Goal: Task Accomplishment & Management: Manage account settings

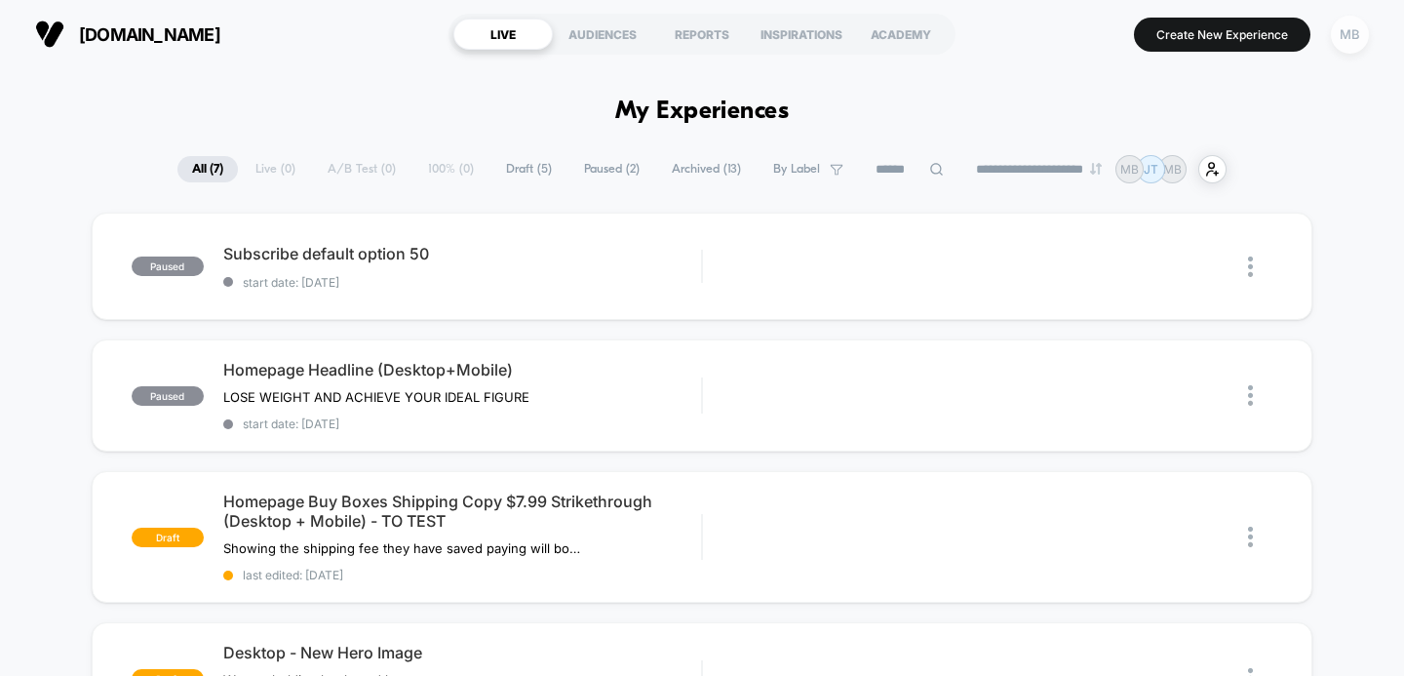
click at [1348, 38] on div "MB" at bounding box center [1350, 35] width 38 height 38
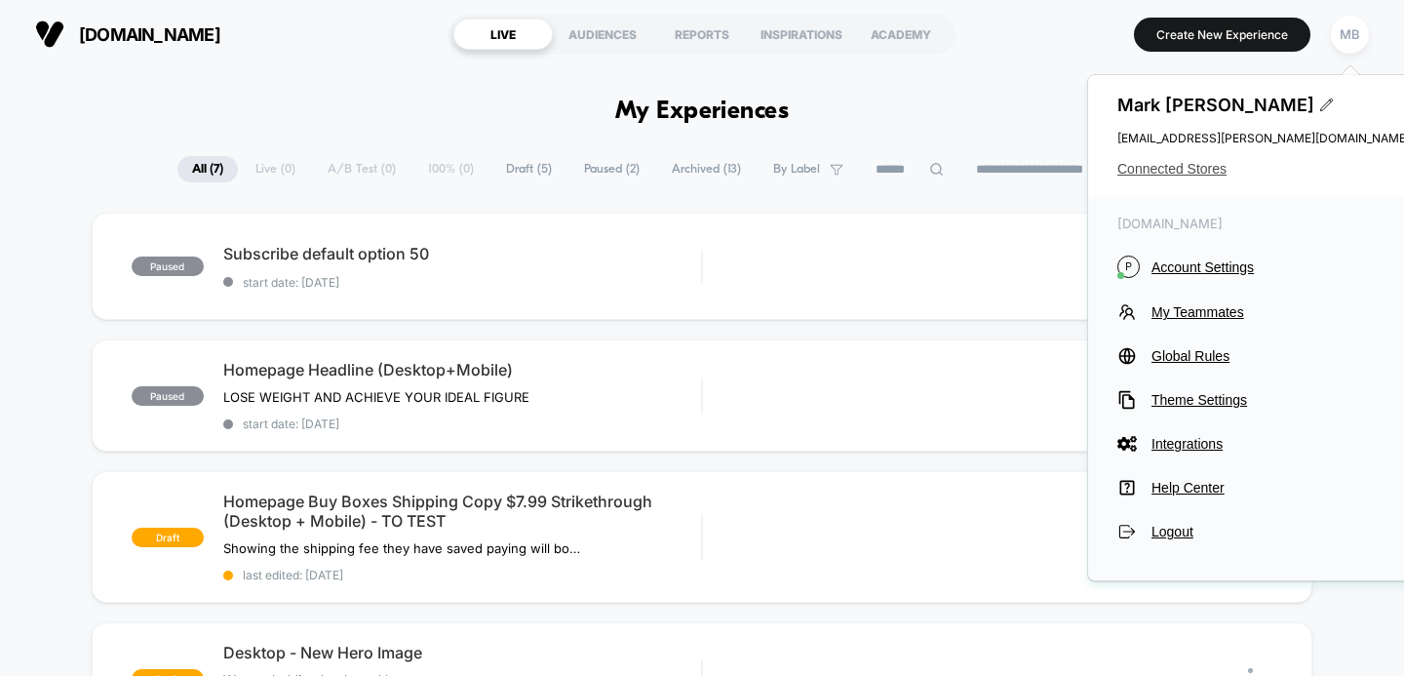
click at [1206, 174] on span "Connected Stores" at bounding box center [1263, 169] width 292 height 16
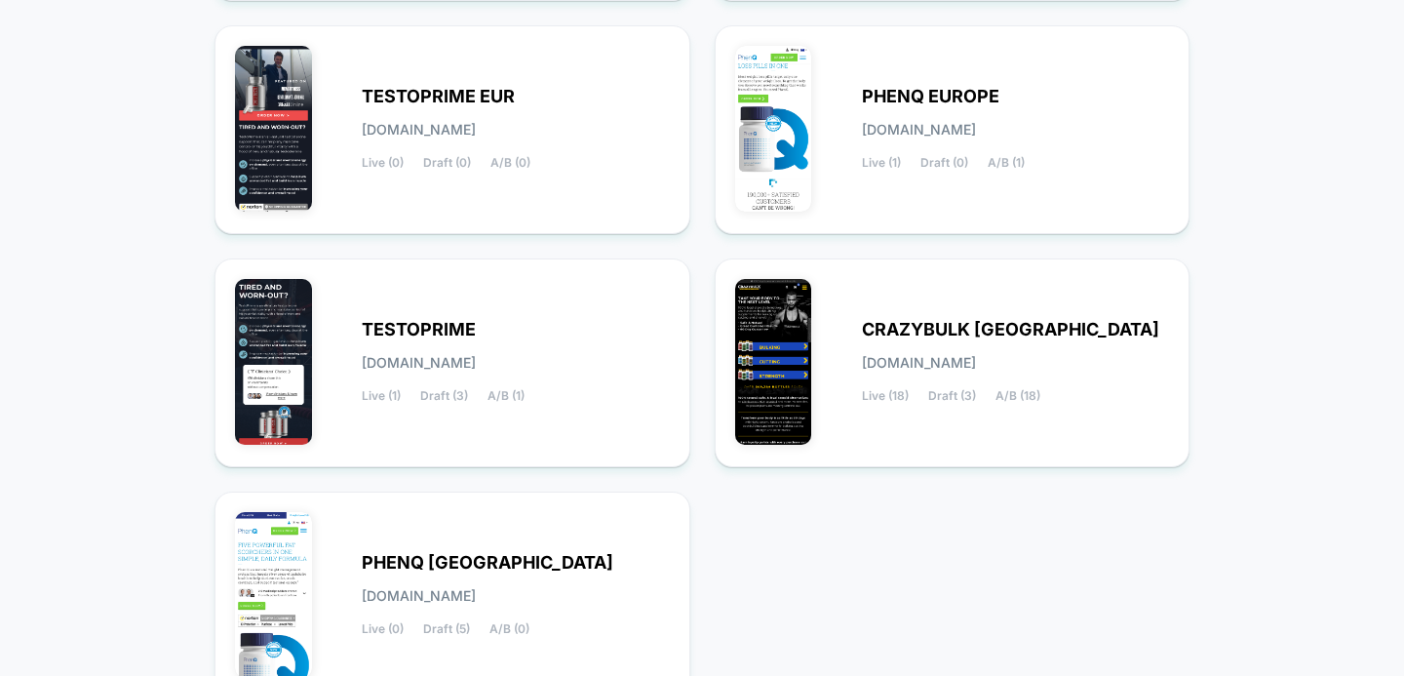
scroll to position [470, 0]
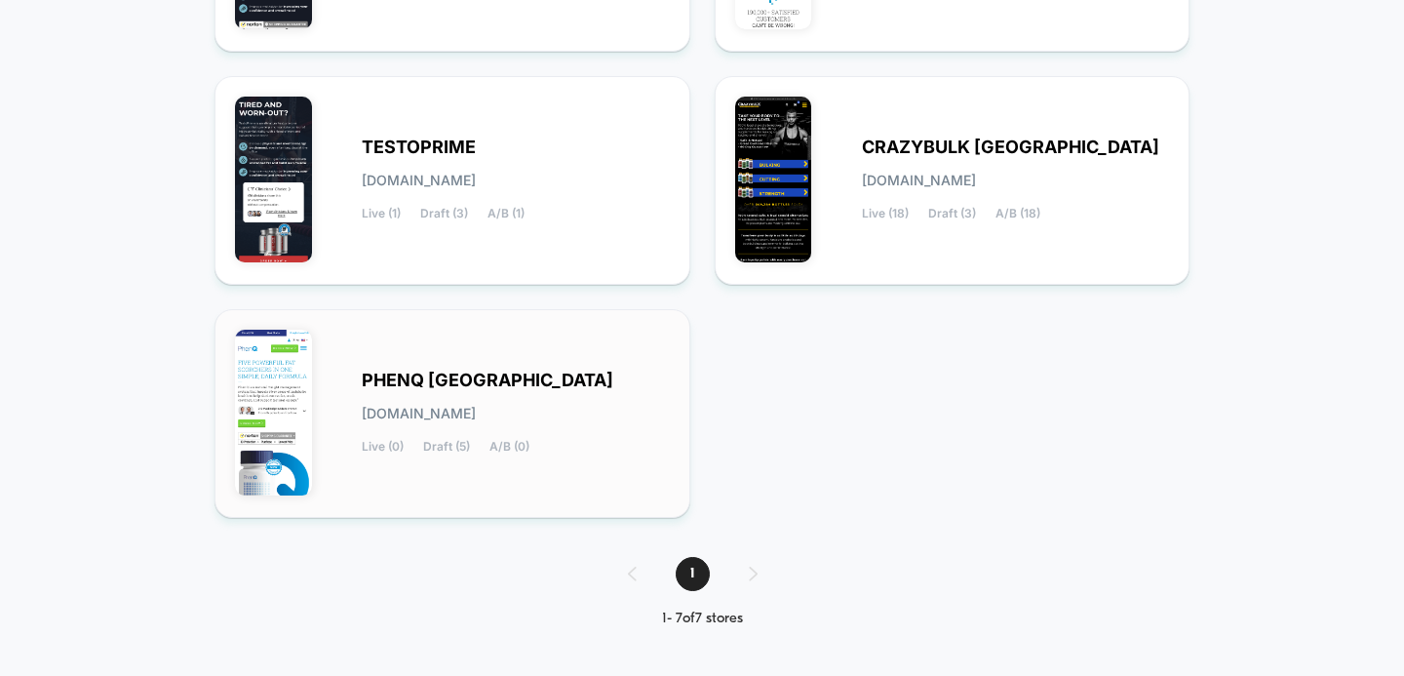
click at [442, 387] on span "PHENQ [GEOGRAPHIC_DATA]" at bounding box center [488, 380] width 252 height 14
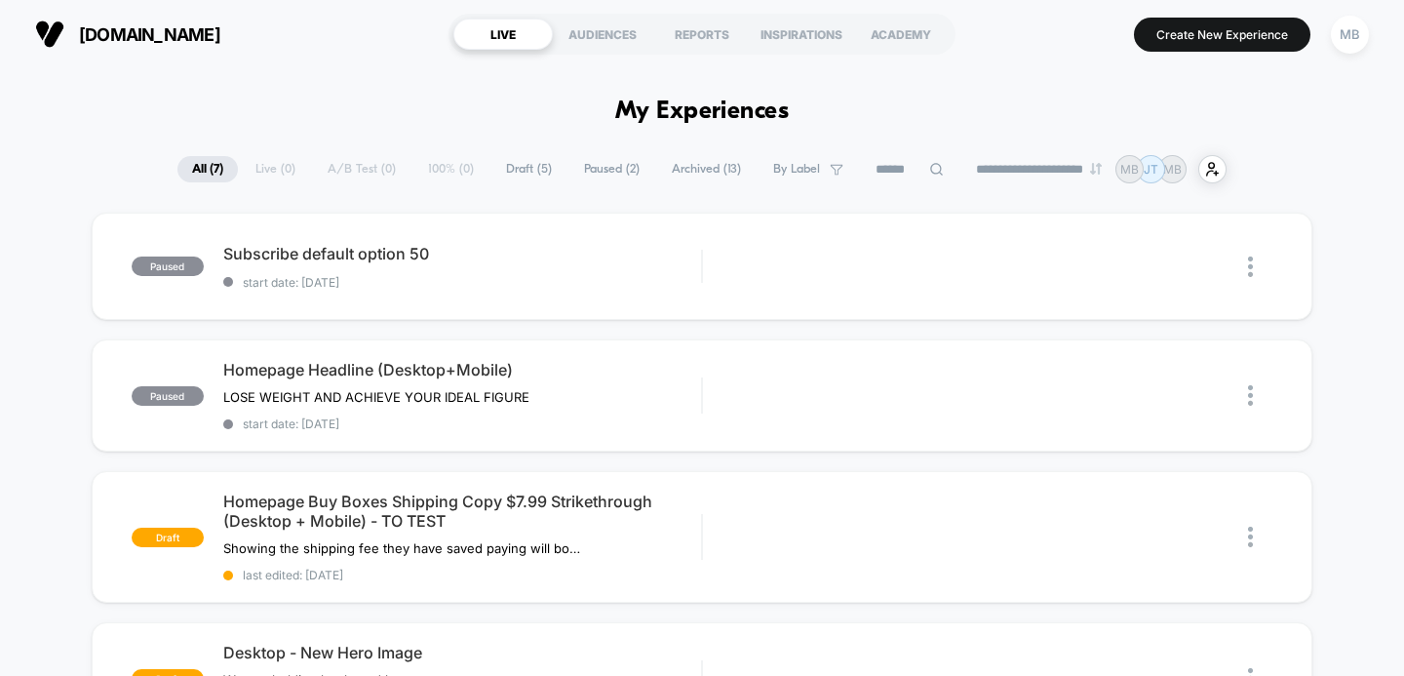
click at [680, 172] on span "Archived ( 13 )" at bounding box center [706, 169] width 98 height 26
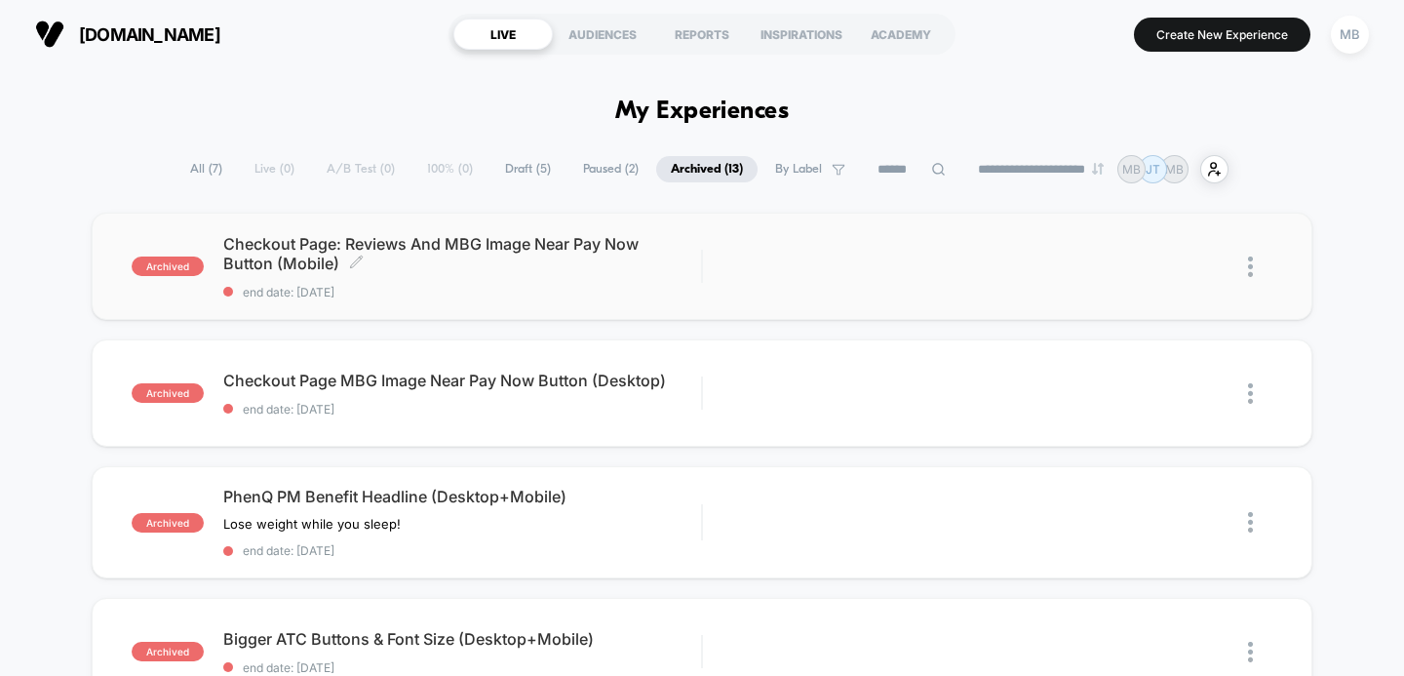
click at [581, 247] on span "Checkout Page: Reviews And MBG Image Near Pay Now Button (Mobile) Click to edit…" at bounding box center [462, 253] width 479 height 39
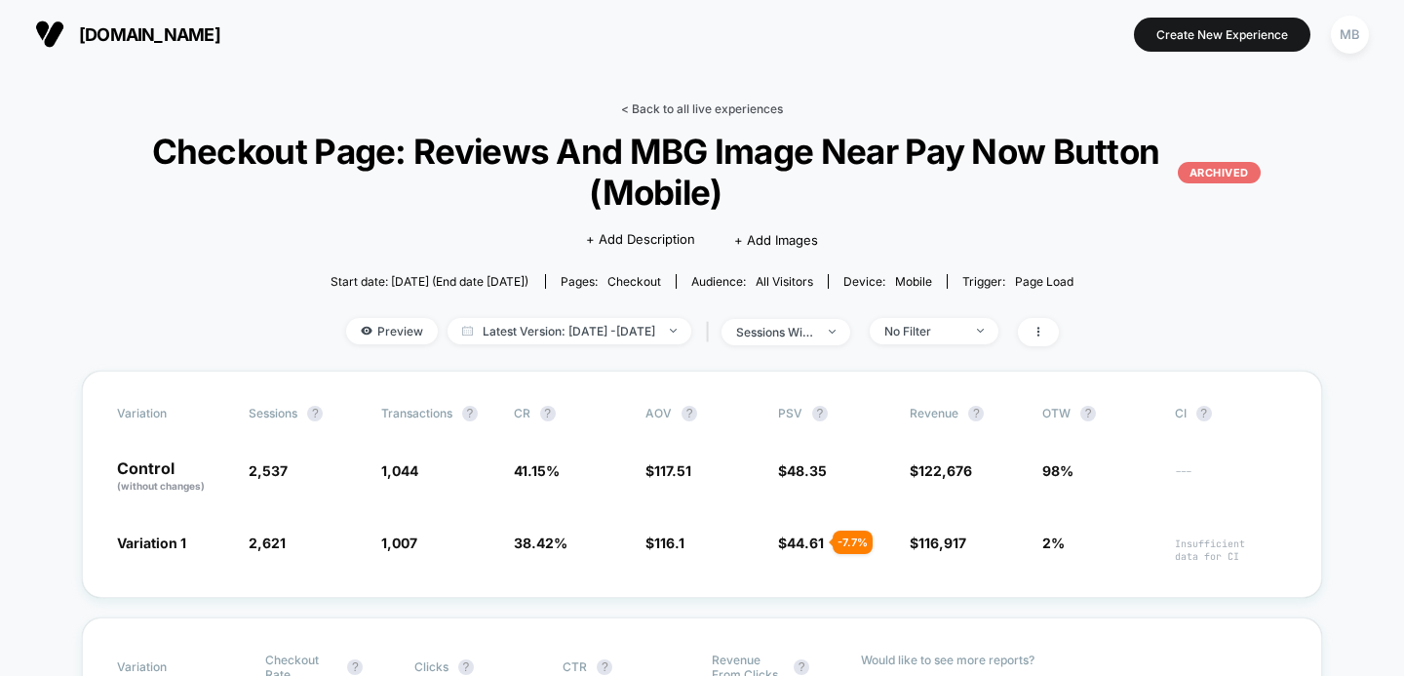
click at [675, 107] on link "< Back to all live experiences" at bounding box center [702, 108] width 162 height 15
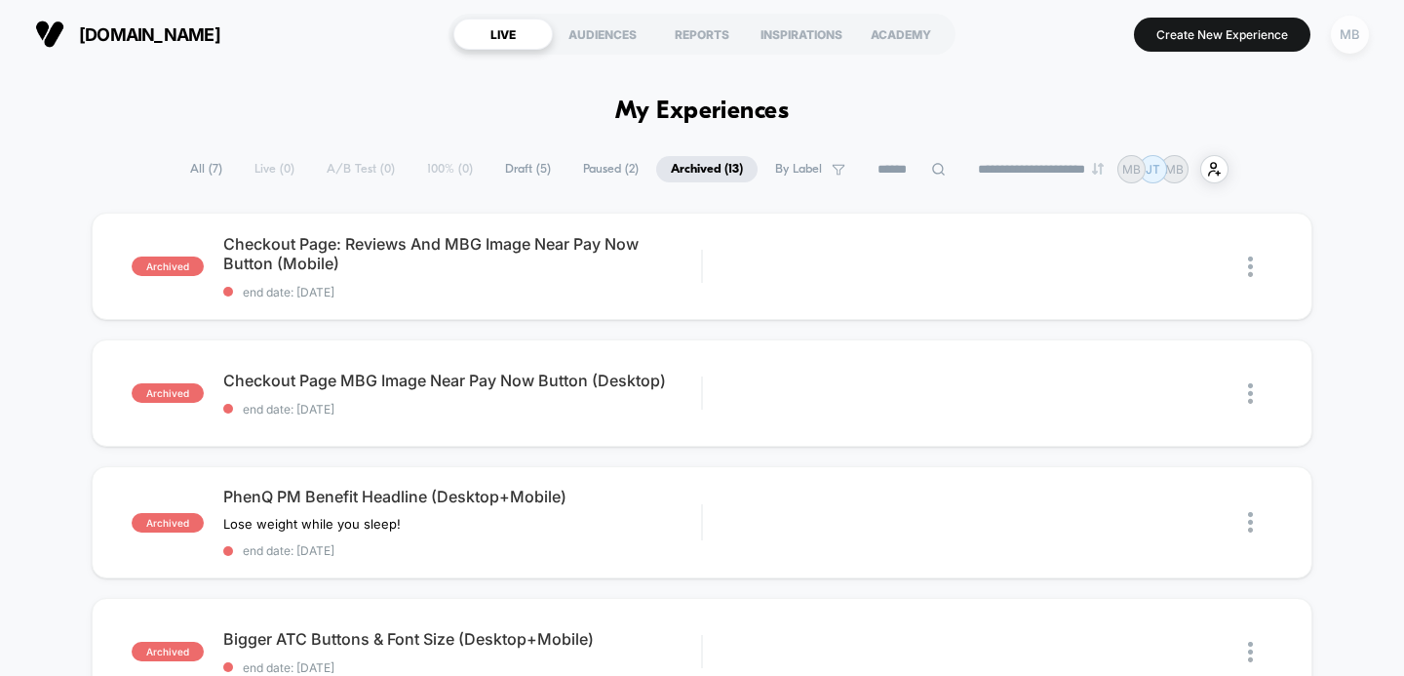
click at [1349, 34] on div "MB" at bounding box center [1350, 35] width 38 height 38
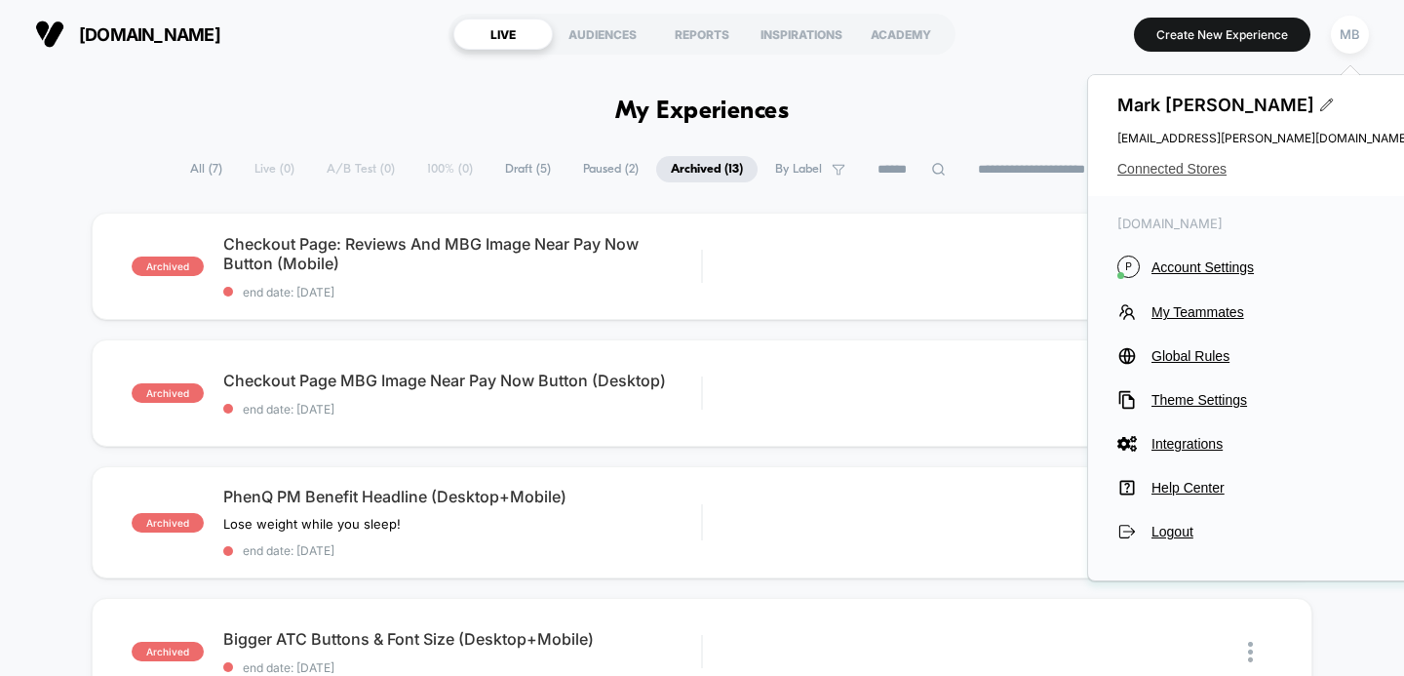
click at [1177, 170] on span "Connected Stores" at bounding box center [1263, 169] width 292 height 16
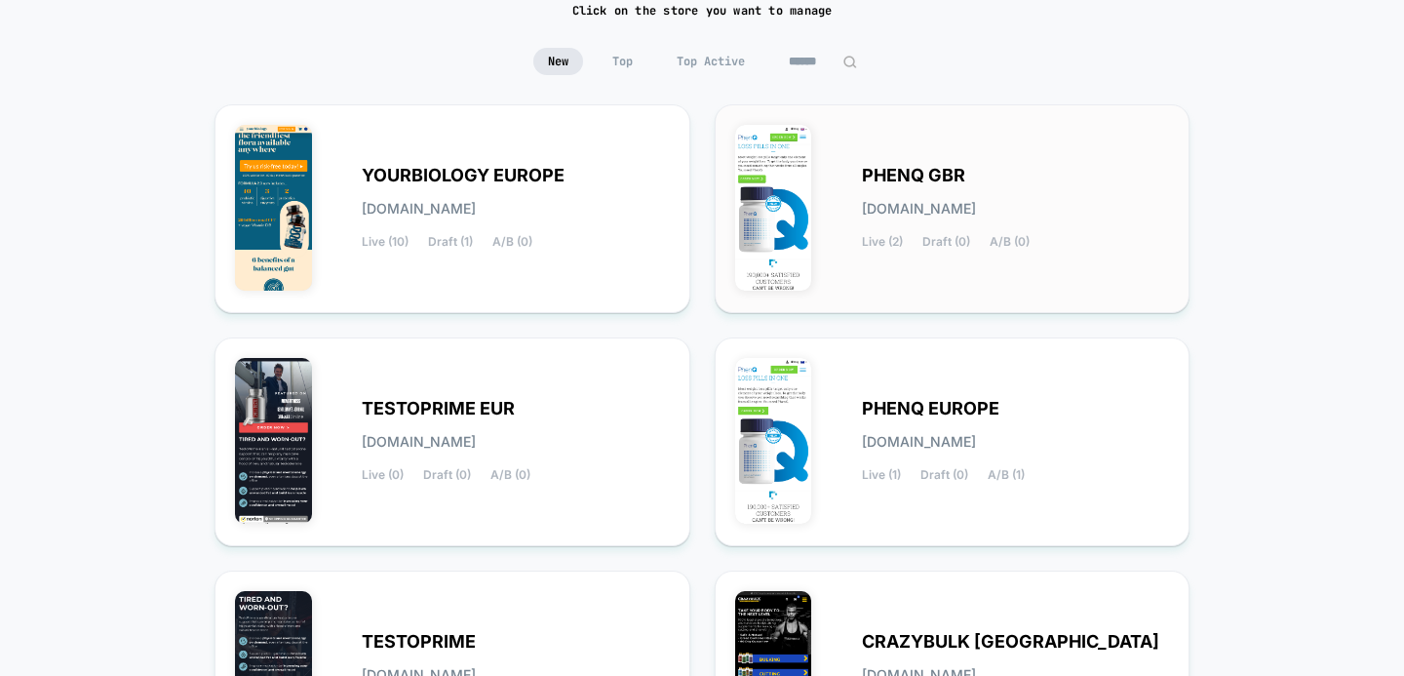
scroll to position [314, 0]
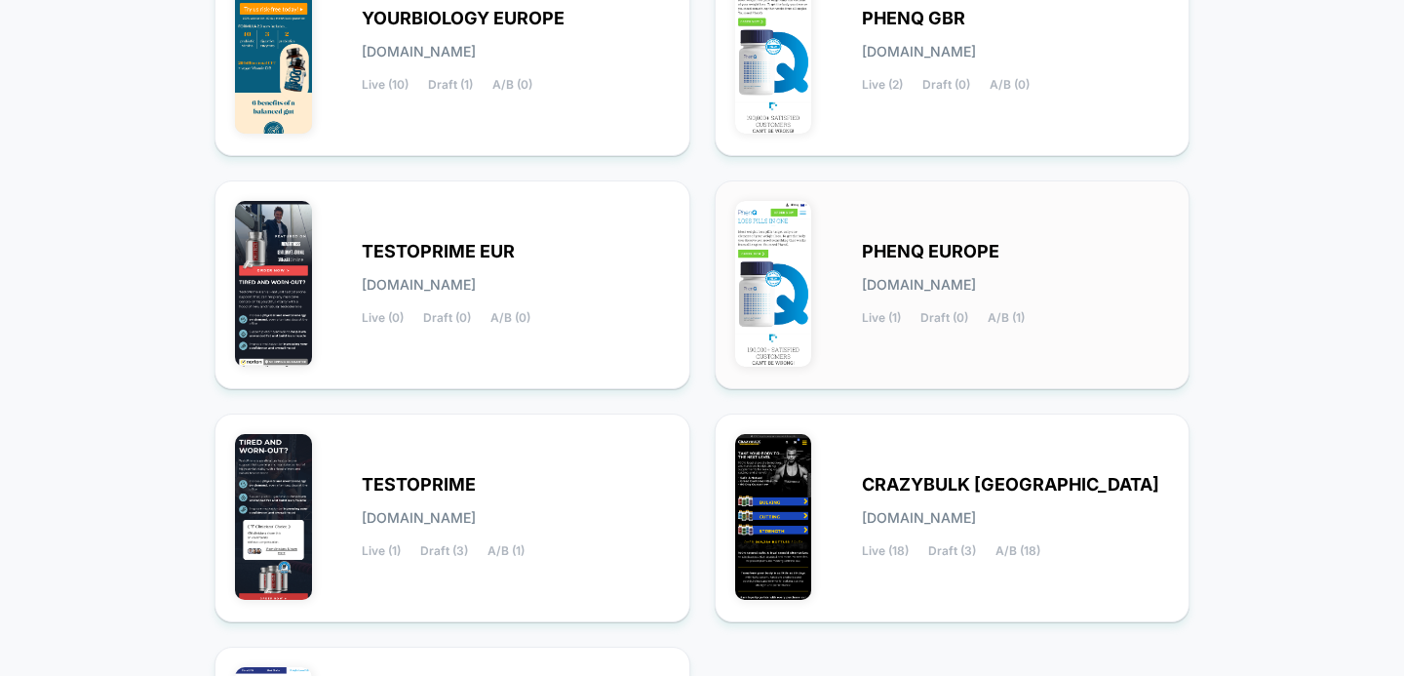
click at [890, 254] on span "PHENQ EUROPE" at bounding box center [930, 252] width 137 height 14
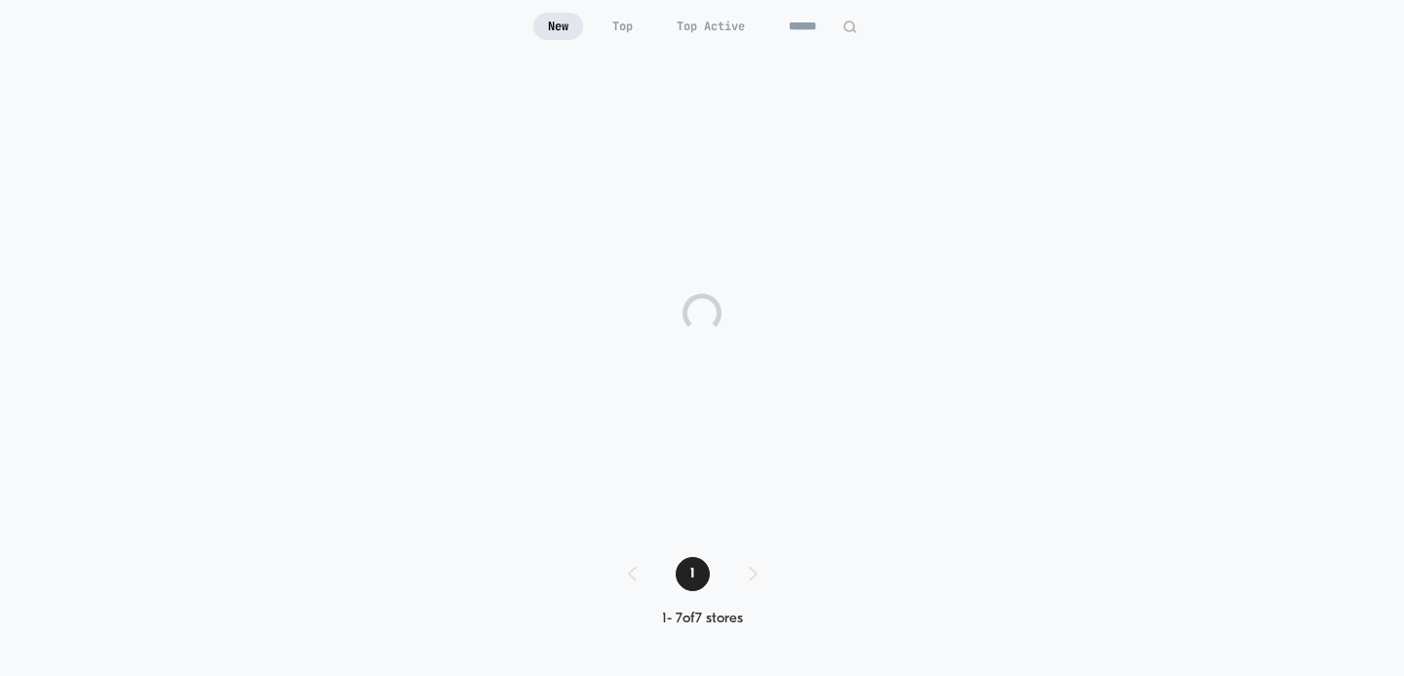
scroll to position [191, 0]
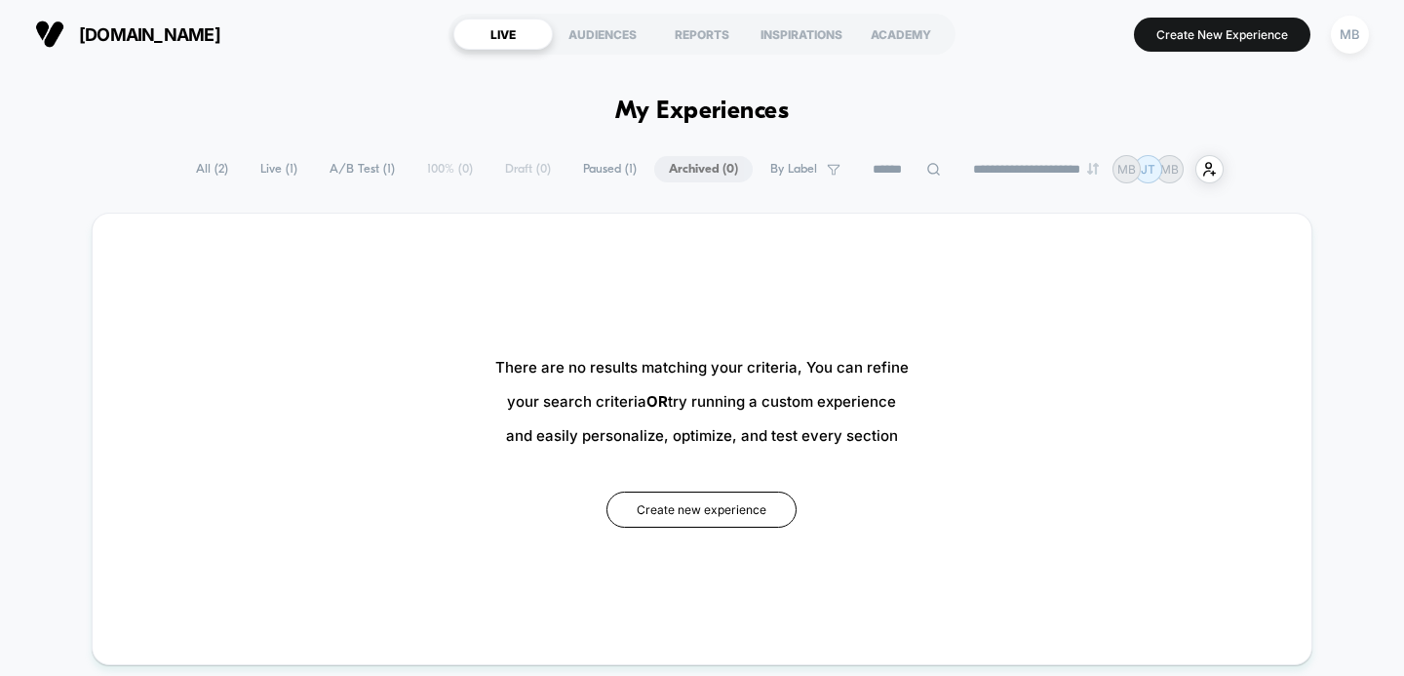
click at [209, 172] on span "All ( 2 )" at bounding box center [211, 169] width 61 height 26
click at [203, 167] on span "All ( 2 )" at bounding box center [211, 169] width 61 height 26
click at [265, 165] on span "Live ( 1 )" at bounding box center [279, 169] width 66 height 26
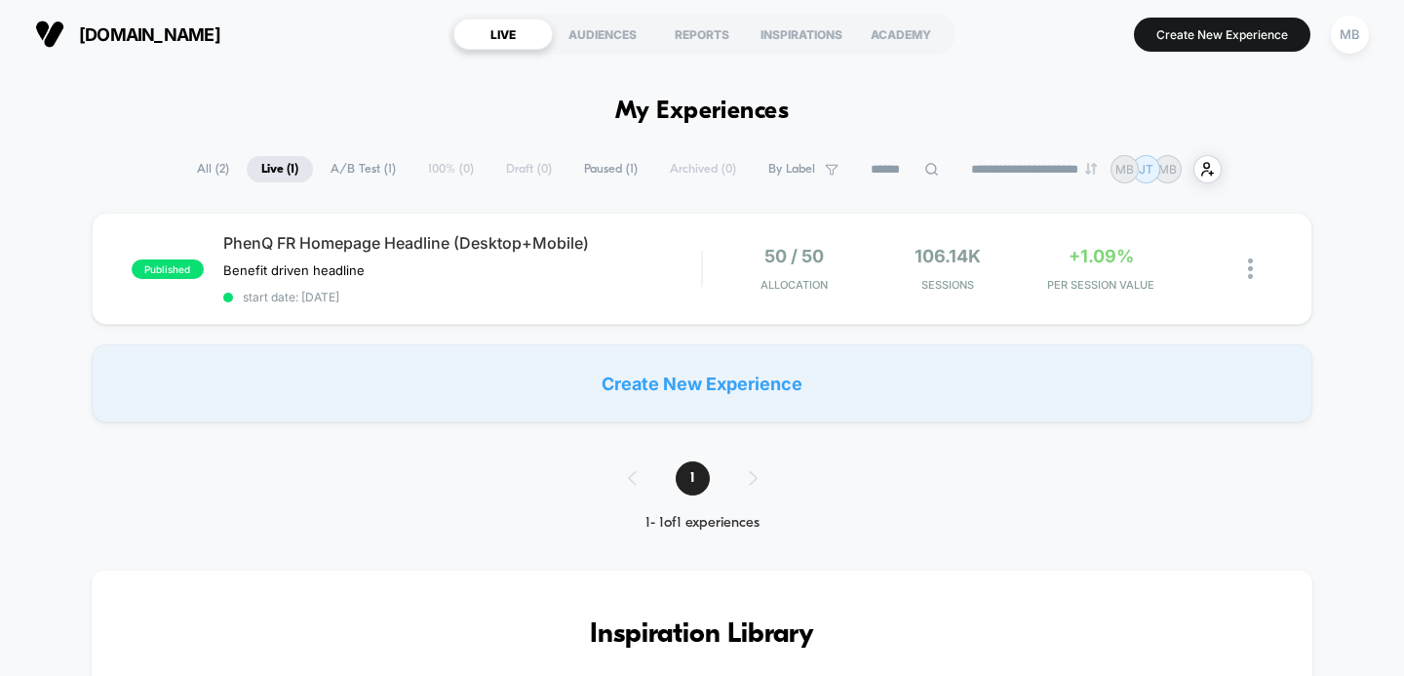
click at [584, 165] on span "Paused ( 1 )" at bounding box center [610, 169] width 83 height 26
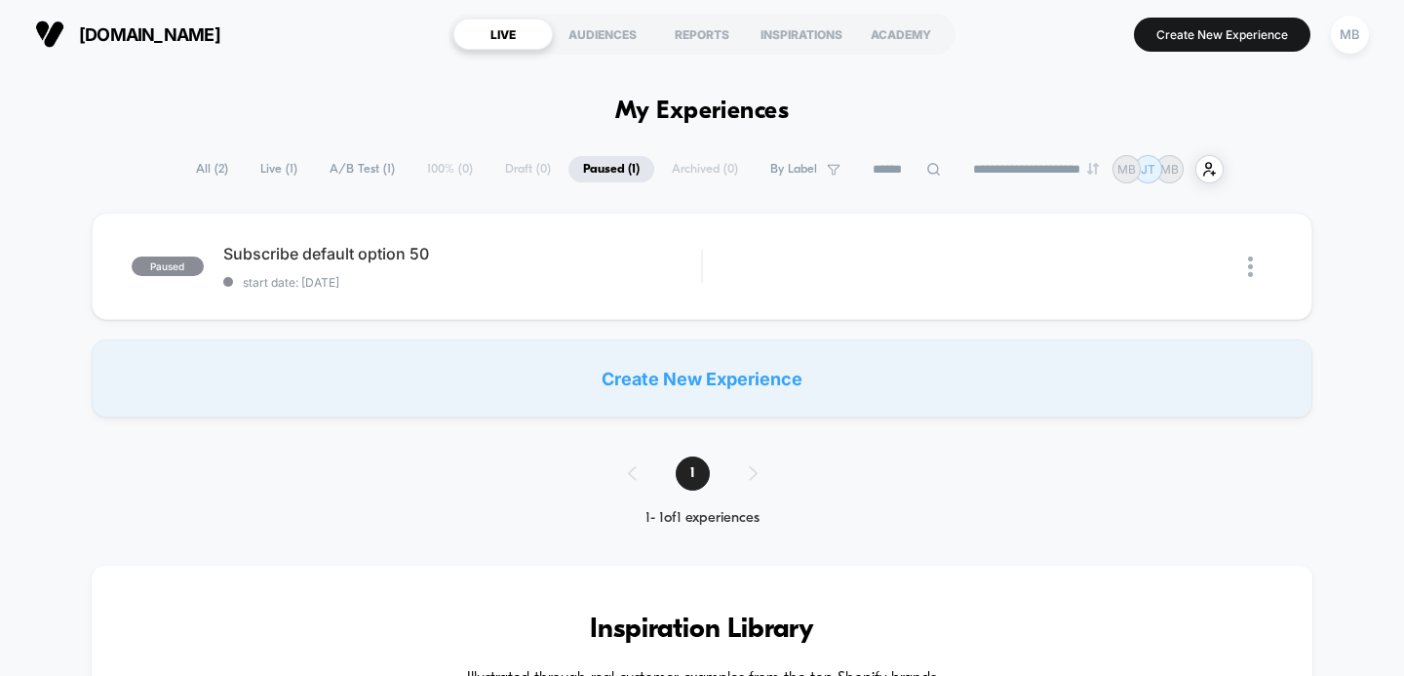
click at [269, 168] on span "Live ( 1 )" at bounding box center [279, 169] width 66 height 26
